Goal: Task Accomplishment & Management: Manage account settings

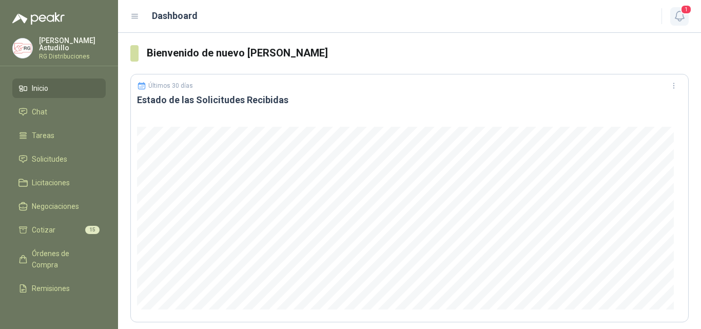
click at [685, 14] on span "1" at bounding box center [685, 10] width 11 height 10
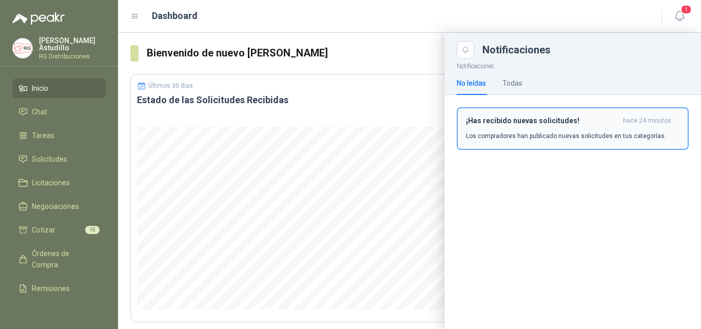
click at [500, 130] on div "¡Has recibido nuevas solicitudes! hace 24 minutos Los compradores han publicado…" at bounding box center [572, 128] width 213 height 24
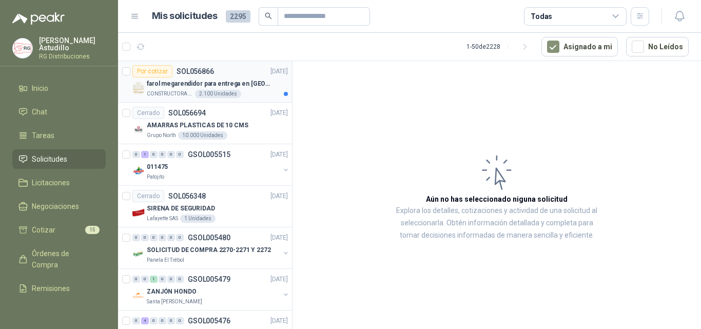
click at [251, 83] on p "farol megarendidor para entrega en [GEOGRAPHIC_DATA]" at bounding box center [211, 84] width 128 height 10
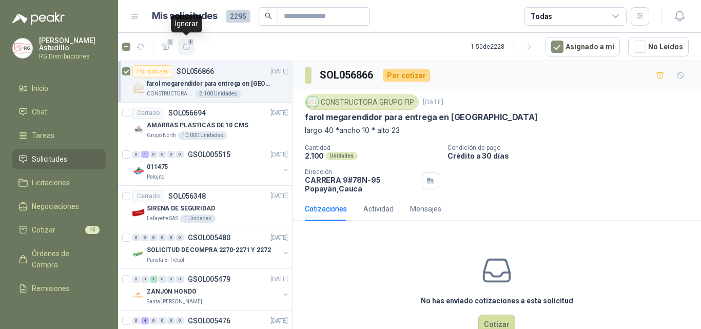
click at [184, 46] on icon "button" at bounding box center [186, 47] width 9 height 9
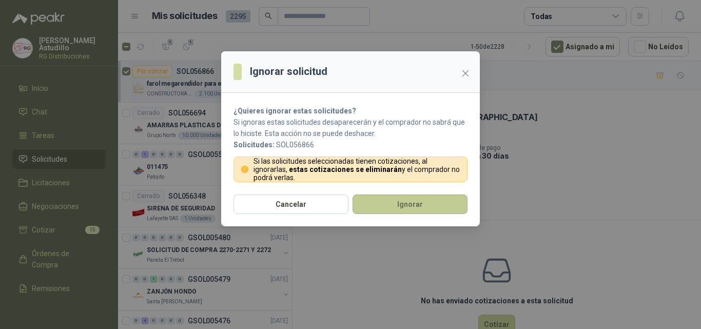
click at [403, 202] on button "Ignorar" at bounding box center [409, 203] width 115 height 19
